Goal: Information Seeking & Learning: Learn about a topic

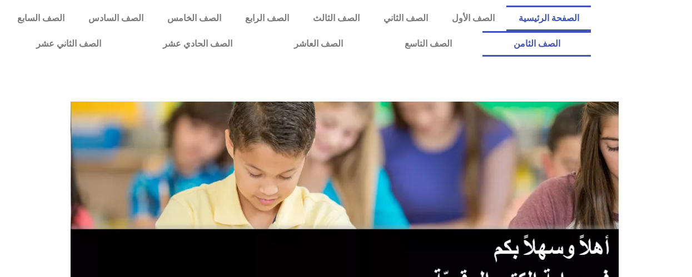
click at [483, 31] on link "الصف الثامن" at bounding box center [537, 44] width 108 height 26
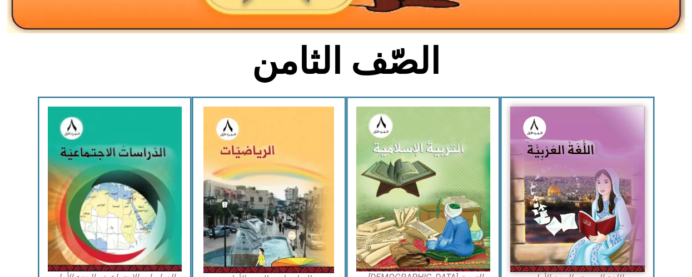
scroll to position [248, 0]
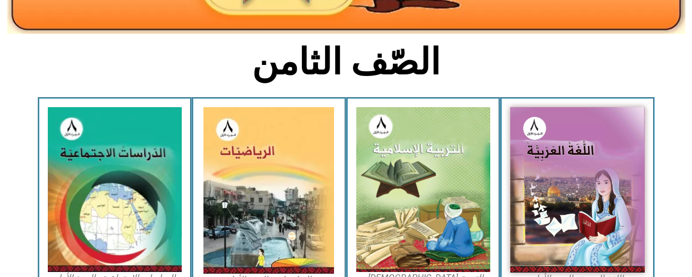
click at [380, 203] on img at bounding box center [423, 189] width 135 height 165
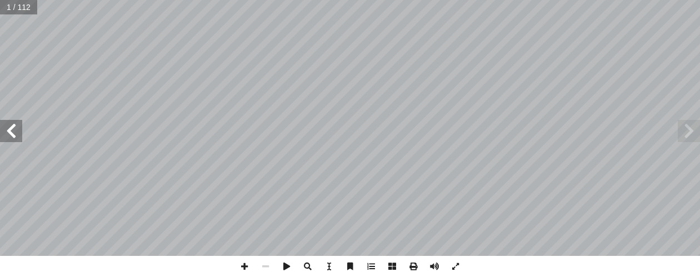
click at [9, 135] on span at bounding box center [11, 131] width 22 height 22
click at [13, 133] on span at bounding box center [11, 131] width 22 height 22
click at [9, 135] on span at bounding box center [11, 131] width 22 height 22
click at [12, 132] on span at bounding box center [11, 131] width 22 height 22
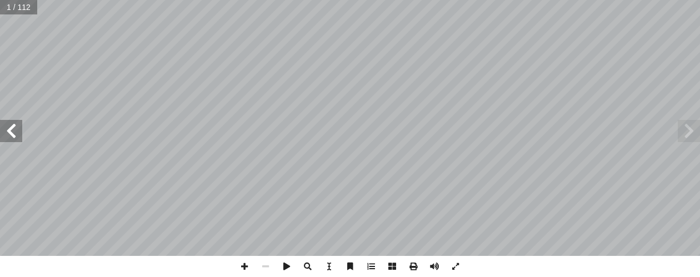
click at [8, 132] on span at bounding box center [11, 131] width 22 height 22
click at [8, 130] on span at bounding box center [11, 131] width 22 height 22
click at [7, 129] on span at bounding box center [11, 131] width 22 height 22
click at [7, 128] on span at bounding box center [11, 131] width 22 height 22
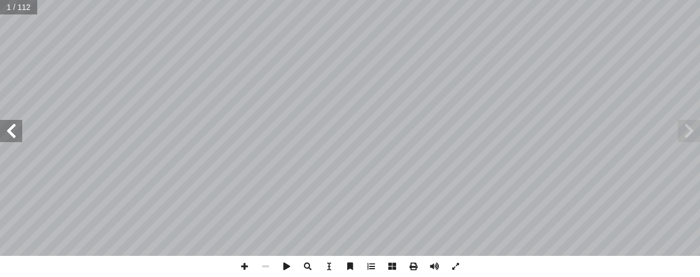
click at [7, 127] on span at bounding box center [11, 131] width 22 height 22
click at [7, 126] on span at bounding box center [11, 131] width 22 height 22
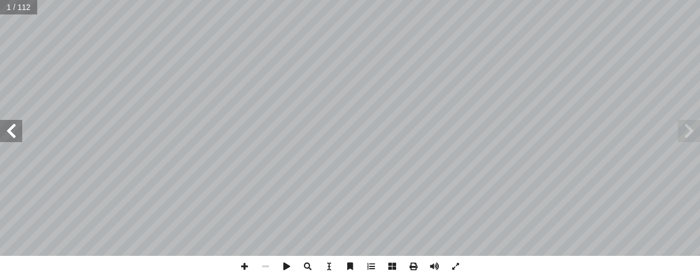
click at [7, 126] on span at bounding box center [11, 131] width 22 height 22
click at [2, 122] on span at bounding box center [11, 131] width 22 height 22
click at [6, 123] on span at bounding box center [11, 131] width 22 height 22
click at [8, 130] on span at bounding box center [11, 131] width 22 height 22
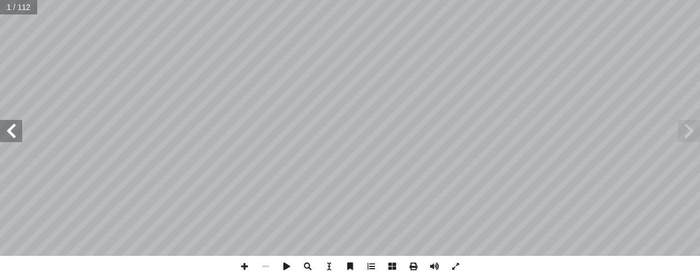
click at [8, 130] on span at bounding box center [11, 131] width 22 height 22
click at [10, 130] on span at bounding box center [11, 131] width 22 height 22
click at [6, 128] on span at bounding box center [11, 131] width 22 height 22
click at [5, 131] on span at bounding box center [11, 131] width 22 height 22
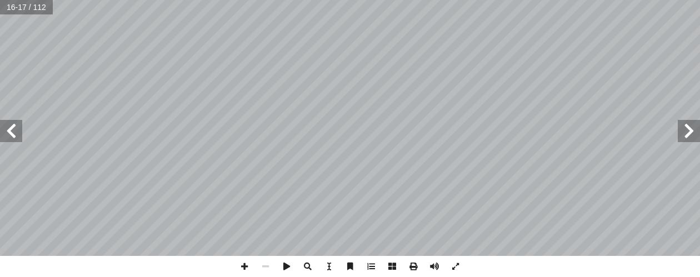
click at [6, 130] on span at bounding box center [11, 131] width 22 height 22
click at [7, 131] on span at bounding box center [11, 131] width 22 height 22
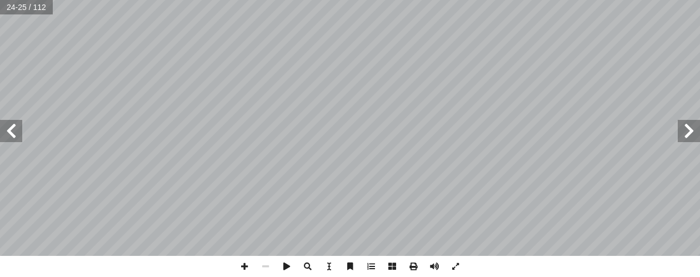
click at [4, 131] on span at bounding box center [11, 131] width 22 height 22
click at [5, 131] on span at bounding box center [11, 131] width 22 height 22
click at [5, 130] on span at bounding box center [11, 131] width 22 height 22
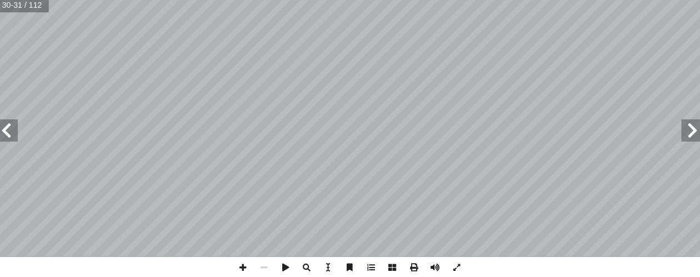
click at [685, 134] on span at bounding box center [689, 131] width 22 height 22
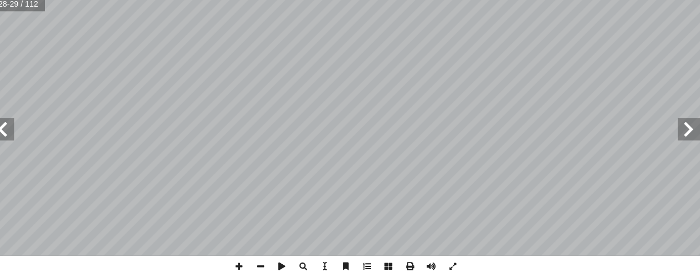
click at [17, 128] on span at bounding box center [11, 131] width 22 height 22
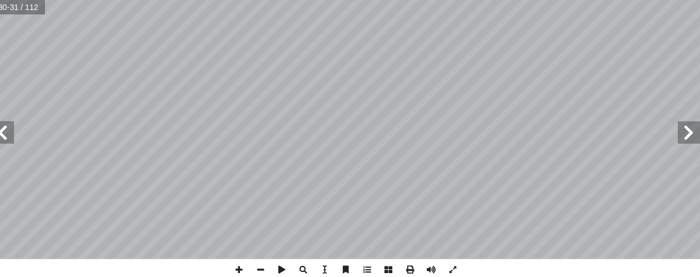
click at [687, 131] on span at bounding box center [689, 131] width 22 height 22
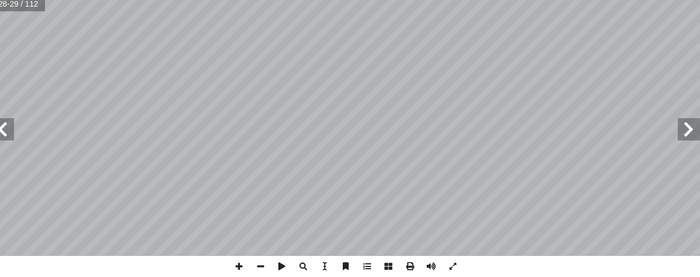
click at [16, 133] on span at bounding box center [11, 131] width 22 height 22
